Goal: Transaction & Acquisition: Obtain resource

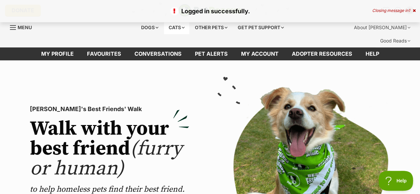
click at [183, 28] on div "Cats" at bounding box center [176, 27] width 25 height 13
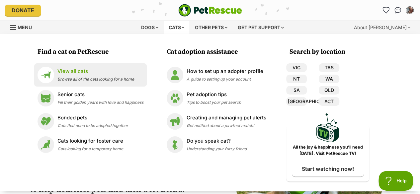
click at [68, 72] on p "View all cats" at bounding box center [95, 72] width 77 height 8
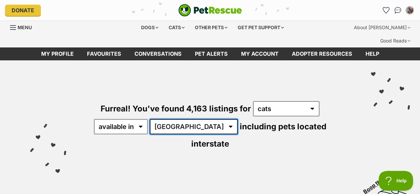
click at [167, 119] on select "Australia ACT NSW NT QLD SA TAS VIC WA" at bounding box center [194, 126] width 88 height 15
select select "ACT"
click at [151, 119] on select "Australia ACT NSW NT QLD SA TAS VIC WA" at bounding box center [194, 126] width 88 height 15
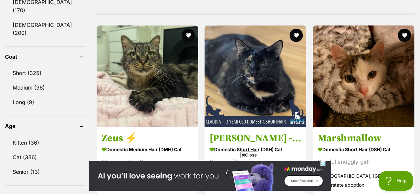
scroll to position [620, 0]
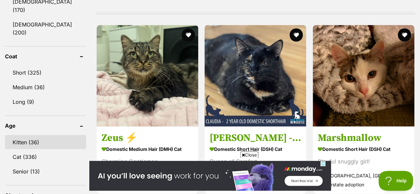
click at [25, 135] on link "Kitten (36)" at bounding box center [45, 142] width 81 height 14
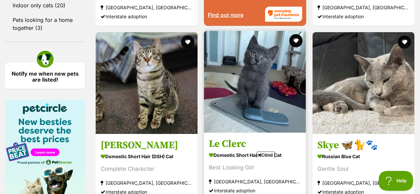
click at [236, 59] on img at bounding box center [255, 82] width 102 height 102
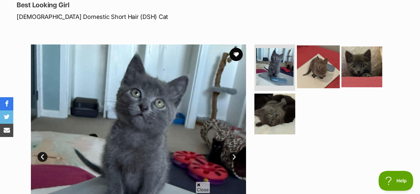
click at [315, 59] on img at bounding box center [318, 66] width 43 height 43
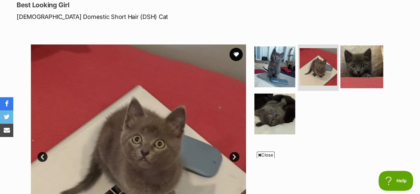
click at [347, 51] on img at bounding box center [361, 66] width 43 height 43
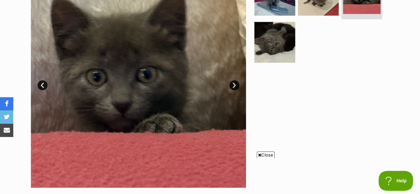
scroll to position [179, 0]
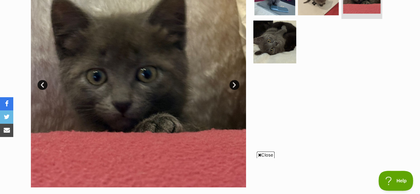
click at [281, 31] on img at bounding box center [274, 41] width 43 height 43
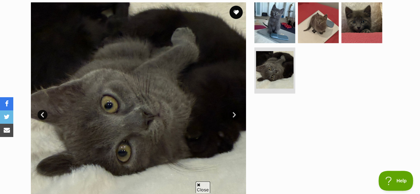
scroll to position [145, 0]
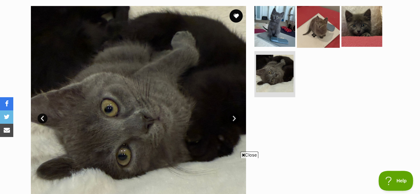
click at [312, 16] on img at bounding box center [318, 26] width 43 height 43
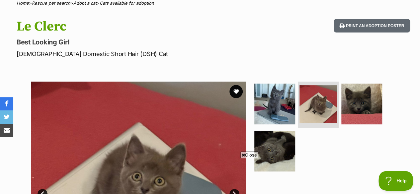
scroll to position [70, 0]
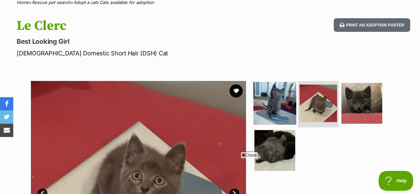
click at [280, 94] on img at bounding box center [274, 103] width 43 height 43
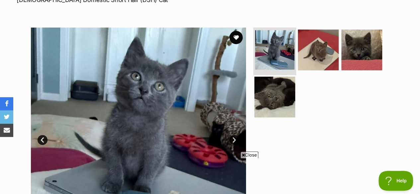
scroll to position [124, 0]
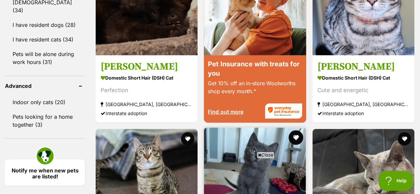
click at [297, 131] on button "favourite" at bounding box center [296, 138] width 15 height 15
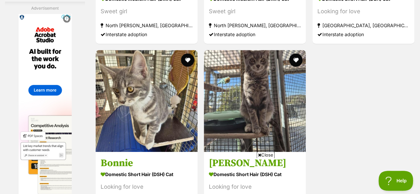
scroll to position [1502, 0]
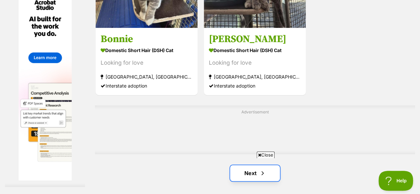
click at [250, 165] on link "Next" at bounding box center [255, 173] width 50 height 16
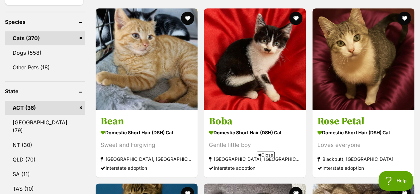
scroll to position [304, 0]
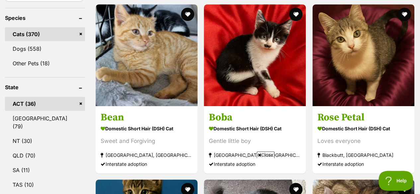
drag, startPoint x: 0, startPoint y: 0, endPoint x: 201, endPoint y: 113, distance: 230.3
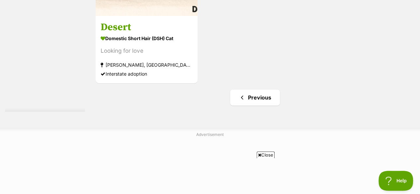
scroll to position [1410, 0]
